Goal: Task Accomplishment & Management: Use online tool/utility

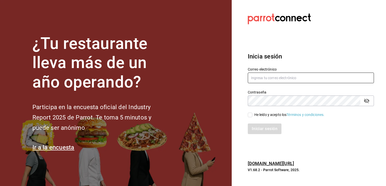
click at [308, 79] on input "text" at bounding box center [311, 77] width 126 height 11
type input "[EMAIL_ADDRESS][DOMAIN_NAME]"
click at [249, 116] on input "He leído y acepto los Términos y condiciones." at bounding box center [250, 114] width 5 height 5
checkbox input "true"
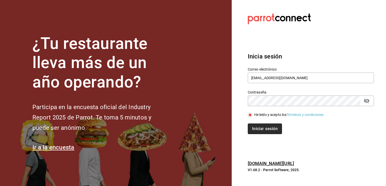
click at [266, 133] on button "Iniciar sesión" at bounding box center [265, 128] width 34 height 11
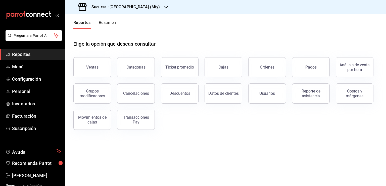
click at [97, 73] on button "Ventas" at bounding box center [92, 67] width 38 height 20
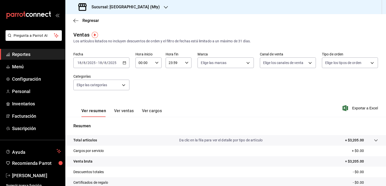
click at [125, 63] on icon "button" at bounding box center [125, 63] width 4 height 4
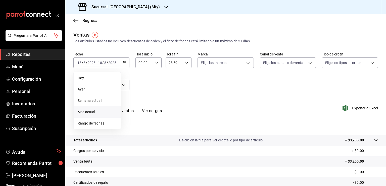
click at [94, 112] on span "Mes actual" at bounding box center [97, 111] width 39 height 5
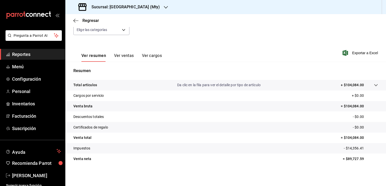
scroll to position [55, 0]
click at [75, 18] on icon "button" at bounding box center [75, 20] width 5 height 5
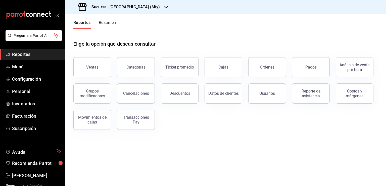
click at [112, 23] on button "Resumen" at bounding box center [107, 24] width 17 height 9
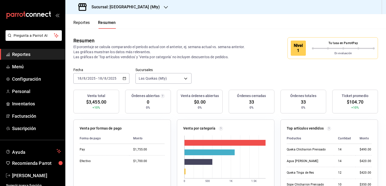
click at [117, 79] on div "2025-08-18 18 / 8 / 2025 - 2025-08-18 18 / 8 / 2025" at bounding box center [101, 78] width 56 height 11
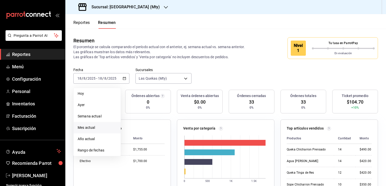
click at [90, 125] on span "Mes actual" at bounding box center [97, 127] width 39 height 5
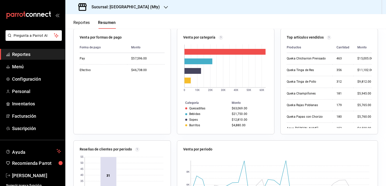
scroll to position [58, 0]
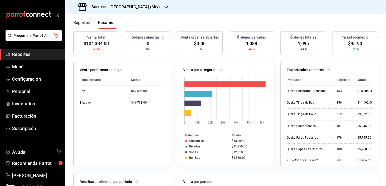
click at [85, 24] on button "Reportes" at bounding box center [81, 24] width 17 height 9
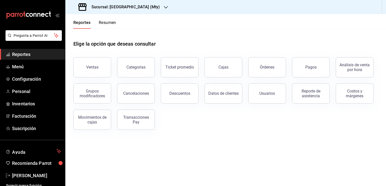
click at [138, 7] on h3 "Sucursal: Las Quekas (Mty)" at bounding box center [124, 7] width 72 height 6
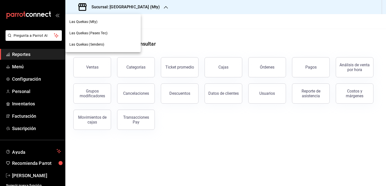
click at [98, 32] on span "Las Quekas (Paseo Tec)" at bounding box center [88, 32] width 38 height 5
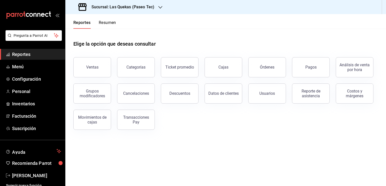
click at [105, 22] on button "Resumen" at bounding box center [107, 24] width 17 height 9
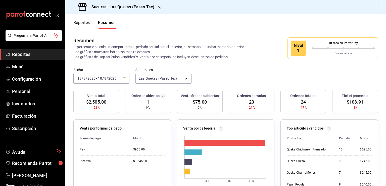
click at [116, 79] on input "2025" at bounding box center [112, 78] width 9 height 4
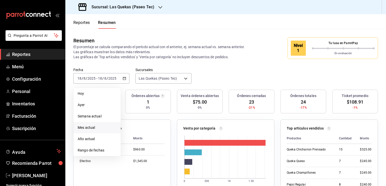
click at [92, 127] on span "Mes actual" at bounding box center [97, 127] width 39 height 5
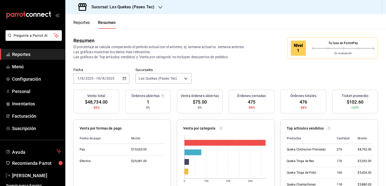
click at [123, 78] on icon "button" at bounding box center [125, 78] width 4 height 4
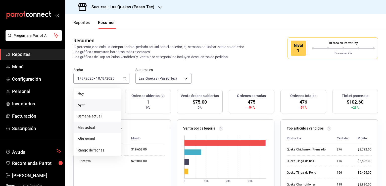
click at [82, 105] on span "Ayer" at bounding box center [97, 104] width 39 height 5
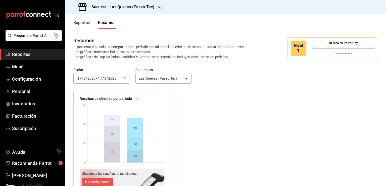
click at [124, 78] on icon "button" at bounding box center [125, 78] width 4 height 4
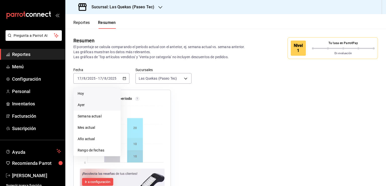
click at [88, 95] on span "Hoy" at bounding box center [97, 93] width 39 height 5
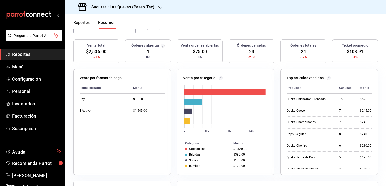
click at [156, 4] on div "Sucursal: Las Quekas (Paseo Tec)" at bounding box center [116, 7] width 95 height 14
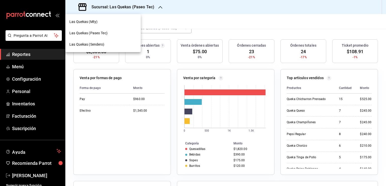
click at [95, 23] on span "Las Quekas (Mty)" at bounding box center [83, 21] width 28 height 5
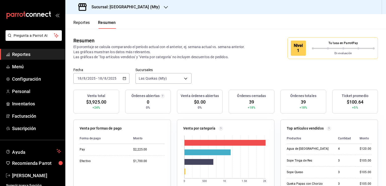
click at [123, 77] on icon "button" at bounding box center [125, 78] width 4 height 4
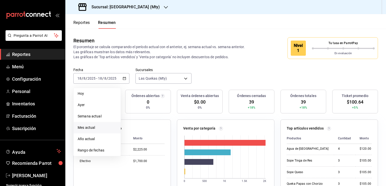
click at [90, 126] on span "Mes actual" at bounding box center [97, 127] width 39 height 5
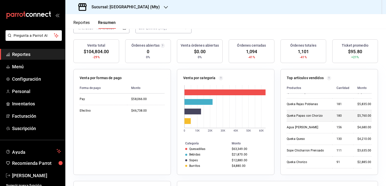
scroll to position [50, 0]
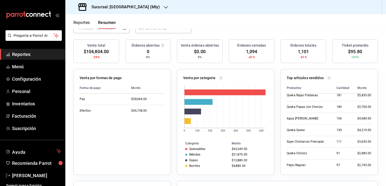
click at [150, 5] on div "Sucursal: Las Quekas (Mty)" at bounding box center [119, 7] width 101 height 14
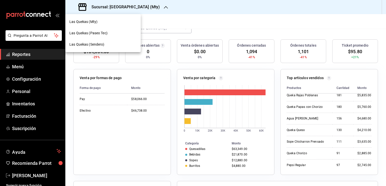
click at [103, 32] on span "Las Quekas (Paseo Tec)" at bounding box center [88, 32] width 38 height 5
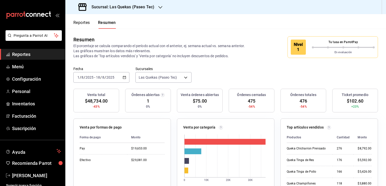
scroll to position [0, 0]
